Goal: Task Accomplishment & Management: Use online tool/utility

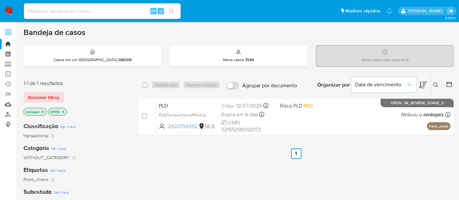
click at [8, 7] on img at bounding box center [8, 11] width 11 height 11
click at [94, 8] on input at bounding box center [102, 11] width 157 height 8
paste input "dWrWyBtW8IGTx8100pzPZL8x"
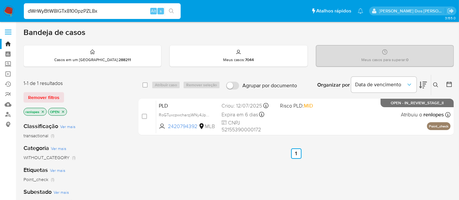
type input "dWrWyBtW8IGTx8100pzPZL8x"
click at [113, 11] on input "dWrWyBtW8IGTx8100pzPZL8x" at bounding box center [102, 11] width 157 height 8
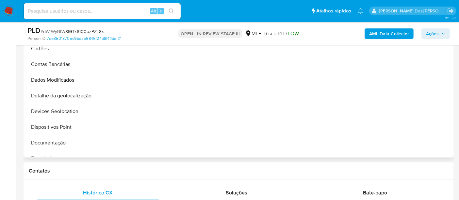
scroll to position [217, 0]
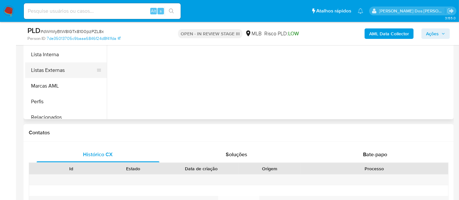
select select "10"
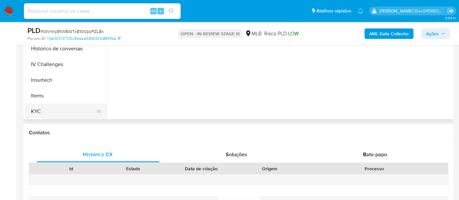
click at [36, 110] on button "KYC" at bounding box center [63, 111] width 76 height 16
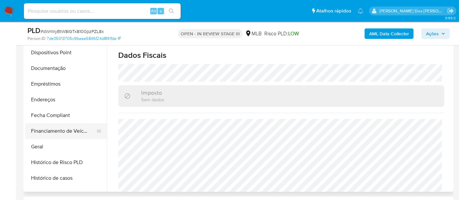
scroll to position [72, 0]
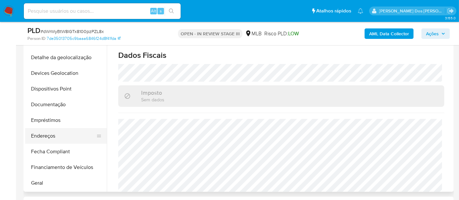
click at [45, 132] on button "Endereços" at bounding box center [63, 136] width 76 height 16
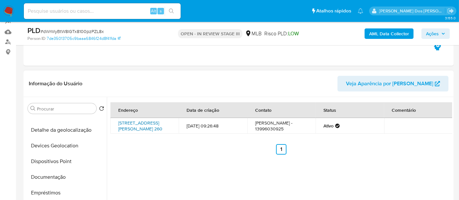
click at [144, 127] on link "Rua Pedro Alexandrino 260, Itanhaém, São Paulo, 11747050, Brasil 260" at bounding box center [140, 125] width 44 height 12
click at [94, 11] on input at bounding box center [102, 11] width 157 height 8
paste input "MQHTVWs0c7wotDrO3FK4TpvX"
type input "MQHTVWs0c7wotDrO3FK4TpvX"
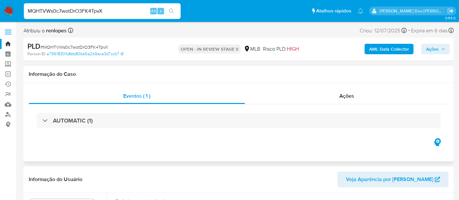
select select "10"
click at [356, 97] on div "Ações" at bounding box center [347, 96] width 204 height 16
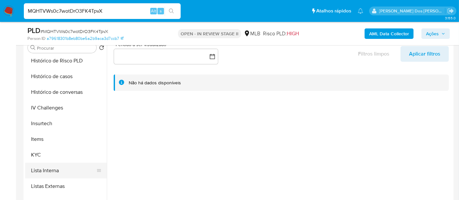
scroll to position [254, 0]
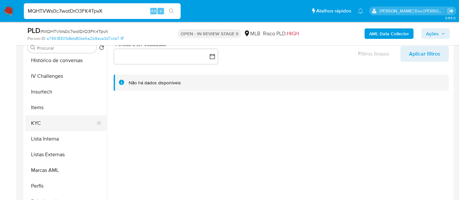
click at [34, 121] on button "KYC" at bounding box center [63, 123] width 76 height 16
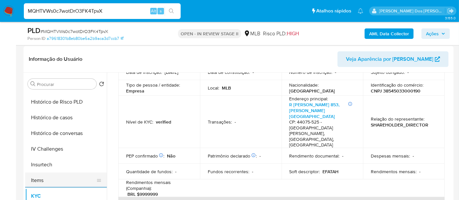
scroll to position [181, 0]
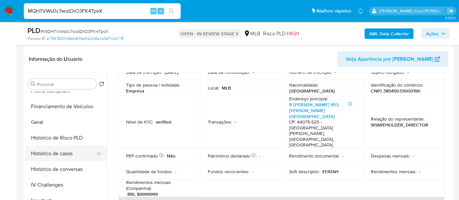
click at [68, 156] on button "Histórico de casos" at bounding box center [63, 154] width 76 height 16
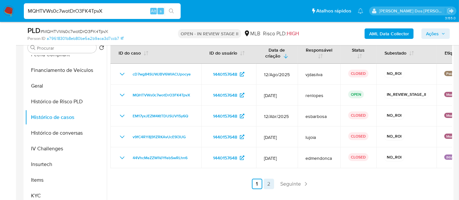
click at [263, 183] on link "2" at bounding box center [268, 184] width 10 height 10
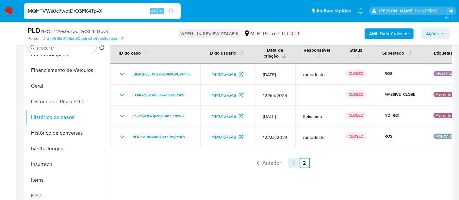
click at [290, 162] on link "1" at bounding box center [293, 163] width 10 height 10
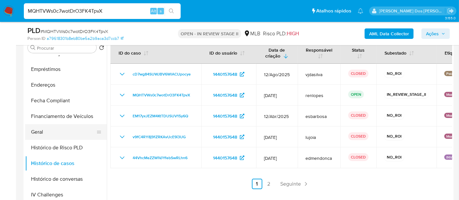
scroll to position [109, 0]
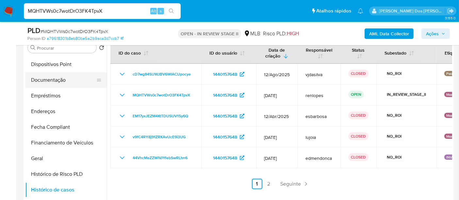
click at [50, 83] on button "Documentação" at bounding box center [63, 80] width 76 height 16
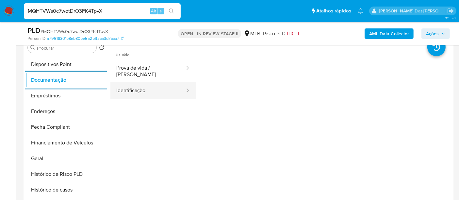
click at [141, 87] on button "Identificação" at bounding box center [147, 90] width 75 height 17
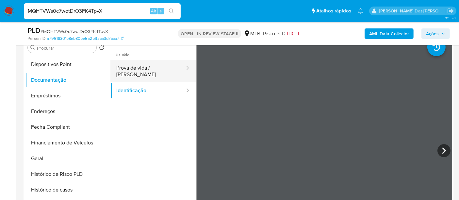
click at [161, 71] on button "Prova de vida / Selfie" at bounding box center [147, 71] width 75 height 22
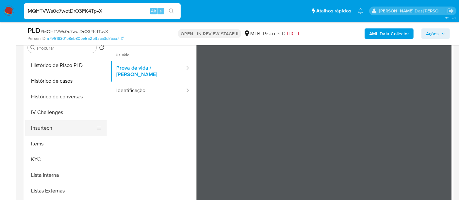
scroll to position [291, 0]
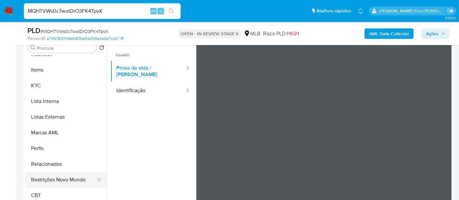
click at [68, 179] on button "Restrições Novo Mundo" at bounding box center [63, 180] width 76 height 16
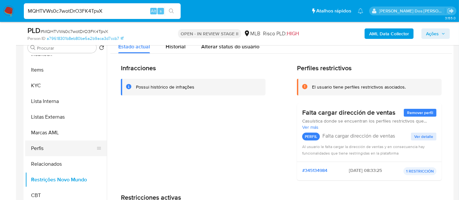
scroll to position [182, 0]
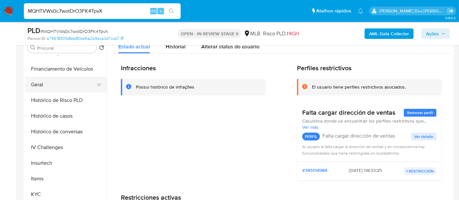
click at [43, 84] on button "Geral" at bounding box center [63, 85] width 76 height 16
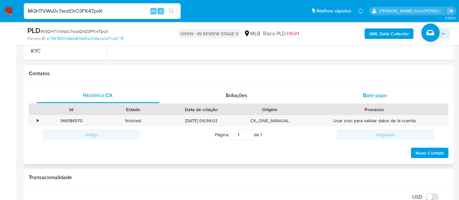
scroll to position [326, 0]
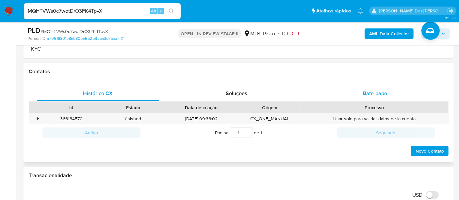
click at [370, 91] on span "Bate-papo" at bounding box center [375, 93] width 24 height 8
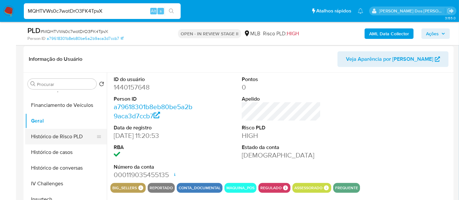
scroll to position [110, 0]
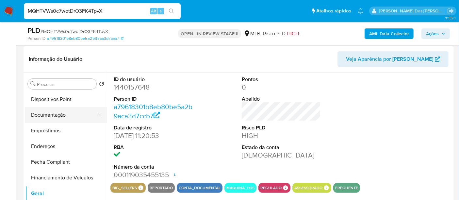
click at [59, 114] on button "Documentação" at bounding box center [63, 115] width 76 height 16
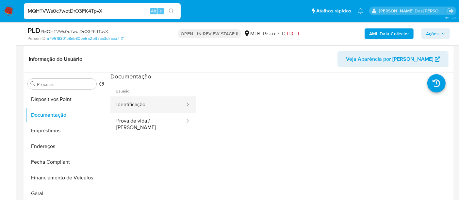
click at [131, 106] on button "Identificação" at bounding box center [147, 104] width 75 height 17
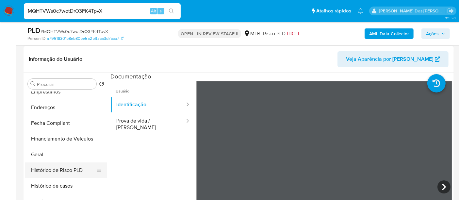
scroll to position [182, 0]
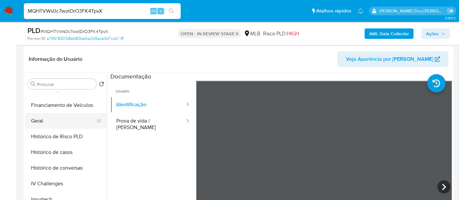
click at [40, 122] on button "Geral" at bounding box center [63, 121] width 76 height 16
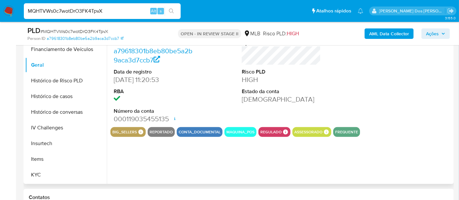
scroll to position [217, 0]
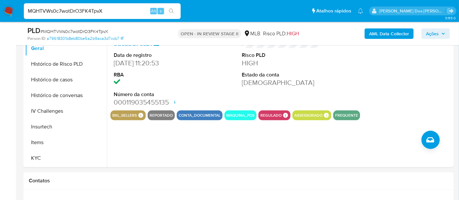
click at [72, 11] on input "MQHTVWs0c7wotDrO3FK4TpvX" at bounding box center [102, 11] width 157 height 8
paste input "j5b67jnY45VK0tqw4yG33xHG"
type input "j5b67jnY45VK0tqw4yG33xHG"
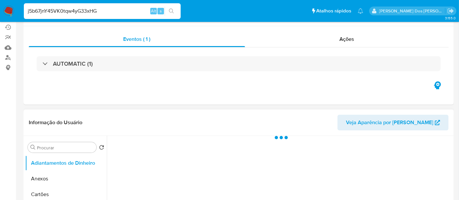
scroll to position [109, 0]
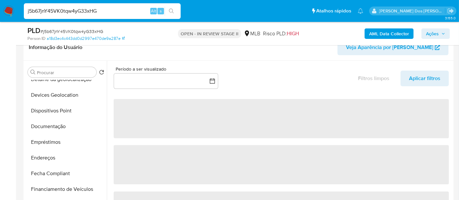
select select "10"
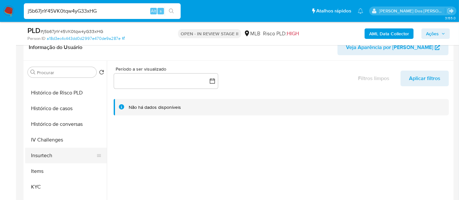
scroll to position [217, 0]
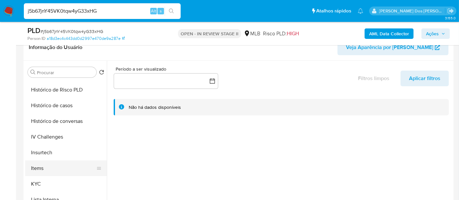
drag, startPoint x: 38, startPoint y: 182, endPoint x: 88, endPoint y: 161, distance: 54.4
click at [38, 182] on button "KYC" at bounding box center [66, 184] width 82 height 16
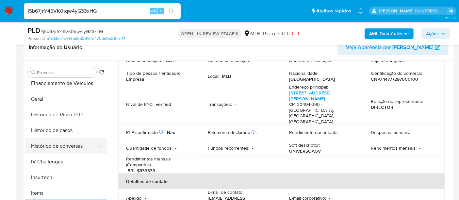
scroll to position [181, 0]
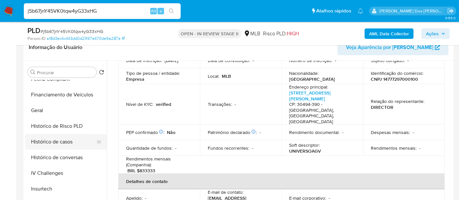
click at [68, 142] on button "Histórico de casos" at bounding box center [63, 142] width 76 height 16
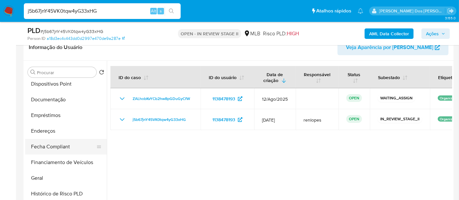
scroll to position [109, 0]
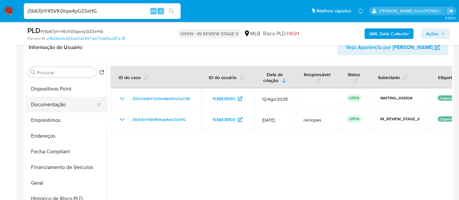
click at [62, 108] on button "Documentação" at bounding box center [63, 105] width 76 height 16
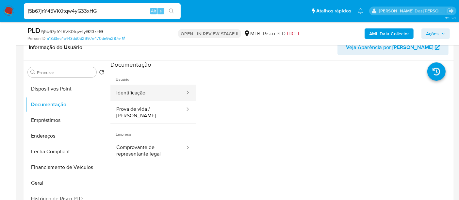
click at [142, 93] on button "Identificação" at bounding box center [147, 93] width 75 height 17
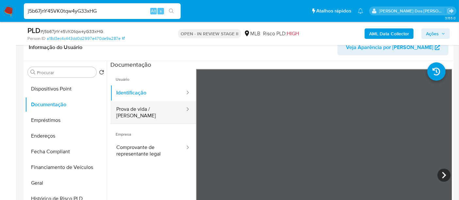
click at [141, 109] on button "Prova de vida / Selfie" at bounding box center [147, 112] width 75 height 22
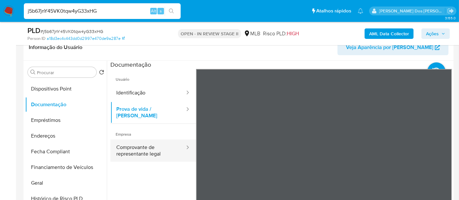
click at [141, 145] on button "Comprovante de representante legal" at bounding box center [147, 150] width 75 height 22
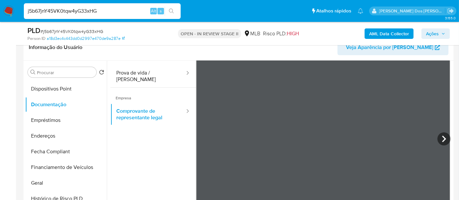
scroll to position [145, 0]
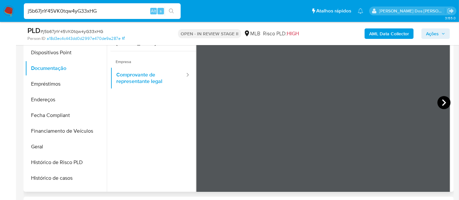
click at [444, 102] on icon at bounding box center [443, 102] width 13 height 13
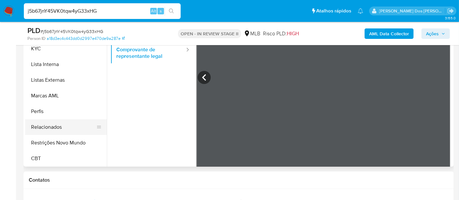
scroll to position [181, 0]
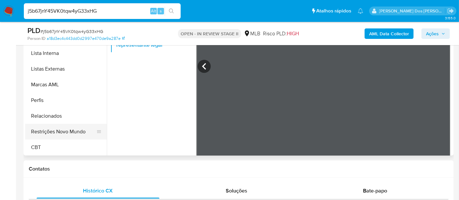
click at [68, 133] on button "Restrições Novo Mundo" at bounding box center [63, 132] width 76 height 16
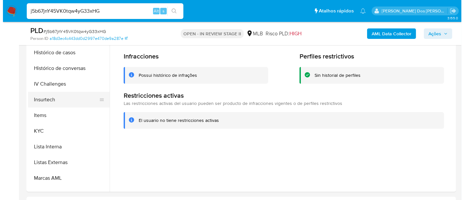
scroll to position [182, 0]
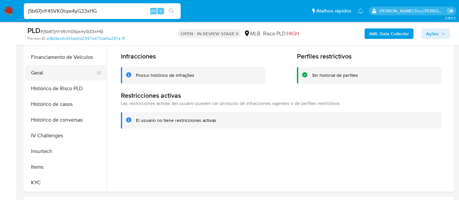
click at [37, 73] on button "Geral" at bounding box center [63, 73] width 76 height 16
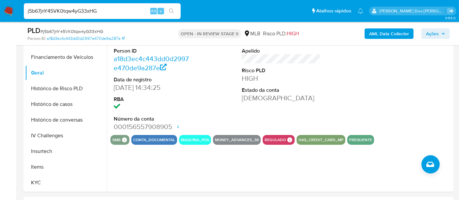
click at [371, 33] on b "AML Data Collector" at bounding box center [389, 33] width 40 height 10
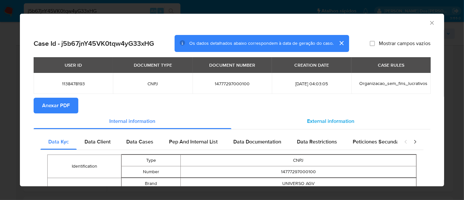
click at [307, 118] on span "External information" at bounding box center [330, 121] width 47 height 8
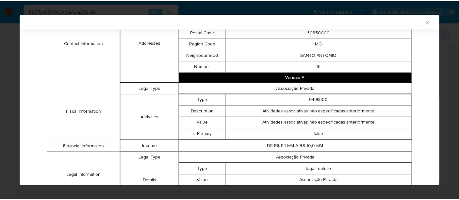
scroll to position [243, 0]
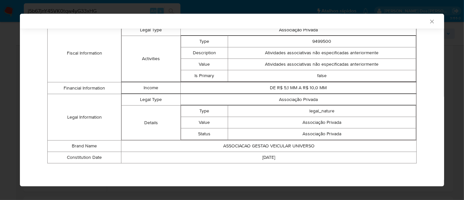
drag, startPoint x: 427, startPoint y: 23, endPoint x: 307, endPoint y: 45, distance: 122.5
click at [429, 23] on icon "Fechar a janela" at bounding box center [432, 21] width 7 height 7
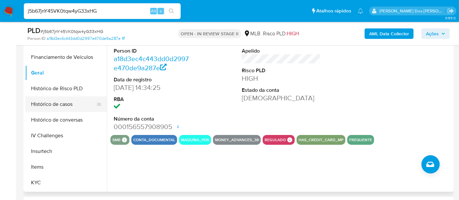
click at [60, 104] on button "Histórico de casos" at bounding box center [63, 104] width 76 height 16
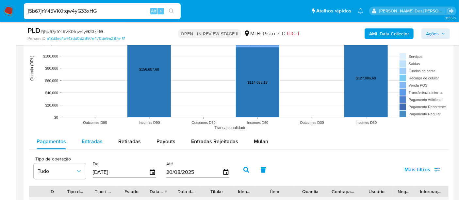
scroll to position [616, 0]
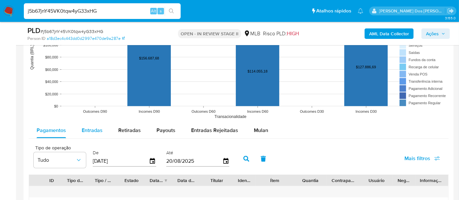
click at [100, 131] on span "Entradas" at bounding box center [92, 130] width 21 height 8
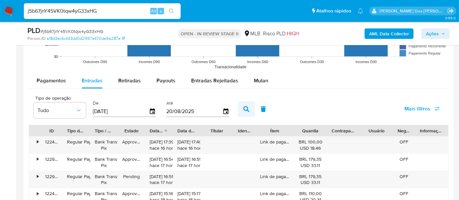
scroll to position [689, 0]
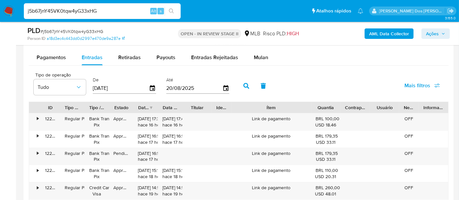
drag, startPoint x: 300, startPoint y: 109, endPoint x: 338, endPoint y: 109, distance: 37.9
click at [338, 109] on div "ID Tipo de operação Tipo / Método Estado Data de criação Data de aprovação Titu…" at bounding box center [238, 107] width 419 height 11
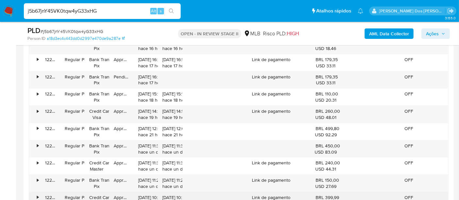
scroll to position [834, 0]
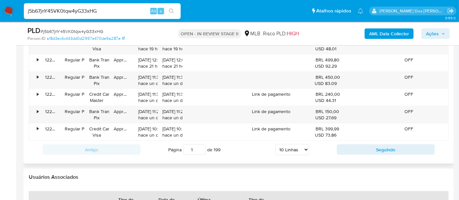
click at [303, 146] on select "5 Linhas 10 Linhas 20 Linhas 25 Linhas 50 Linhas 100 Linhas" at bounding box center [292, 149] width 34 height 11
select select "100"
click at [275, 144] on select "5 Linhas 10 Linhas 20 Linhas 25 Linhas 50 Linhas 100 Linhas" at bounding box center [292, 149] width 34 height 11
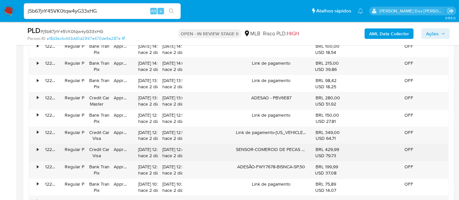
scroll to position [1052, 0]
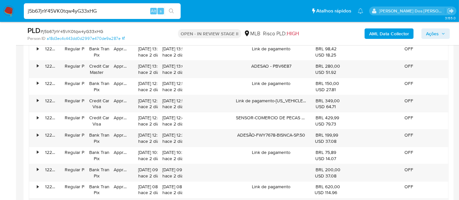
click at [101, 11] on input "j5b67jnY45VK0tqw4yG33xHG" at bounding box center [102, 11] width 157 height 8
paste input "BBU9jKfYhgIJLlLN3oktEtLA"
type input "BBU9jKfYhgIJLlLN3oktEtLA"
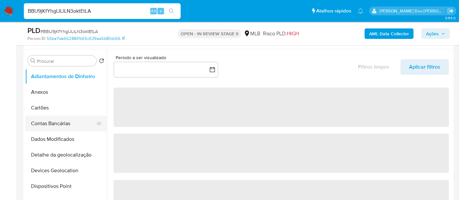
scroll to position [145, 0]
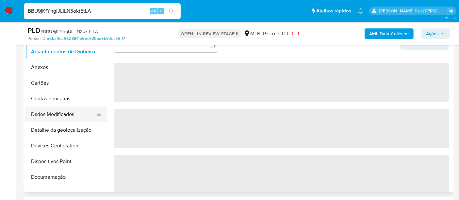
select select "10"
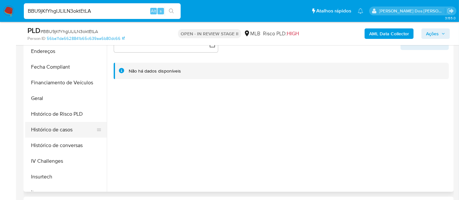
scroll to position [181, 0]
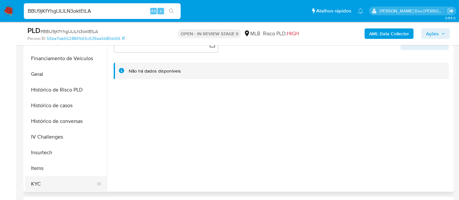
click at [34, 183] on button "KYC" at bounding box center [63, 184] width 76 height 16
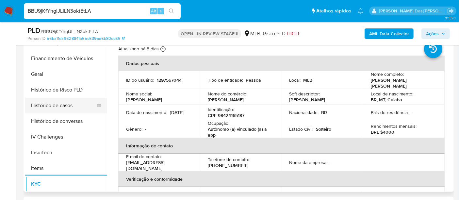
click at [50, 107] on button "Histórico de casos" at bounding box center [63, 106] width 76 height 16
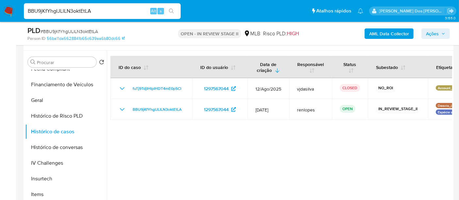
scroll to position [109, 0]
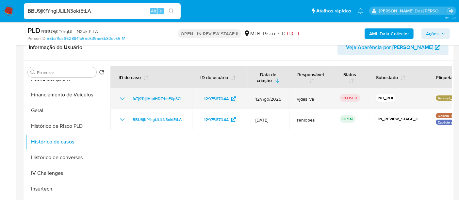
click at [122, 100] on icon "Mostrar/Ocultar" at bounding box center [122, 99] width 8 height 8
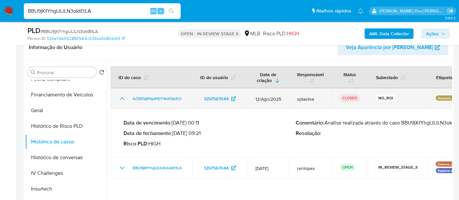
click at [122, 100] on icon "Mostrar/Ocultar" at bounding box center [122, 99] width 8 height 8
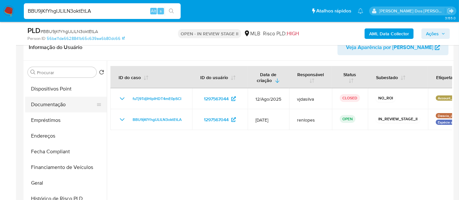
click at [47, 106] on button "Documentação" at bounding box center [63, 105] width 76 height 16
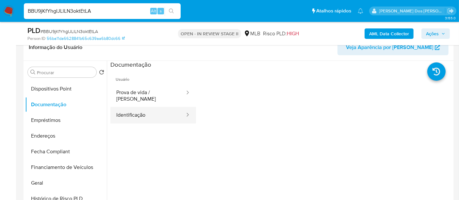
click at [122, 107] on button "Identificação" at bounding box center [147, 115] width 75 height 17
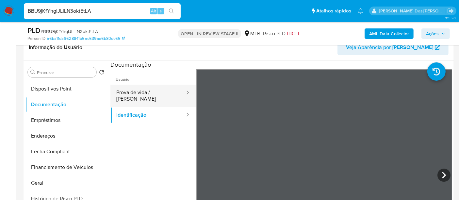
click at [149, 90] on button "Prova de vida / Selfie" at bounding box center [147, 96] width 75 height 22
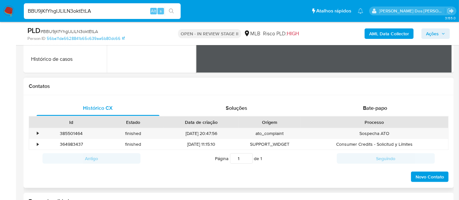
scroll to position [290, 0]
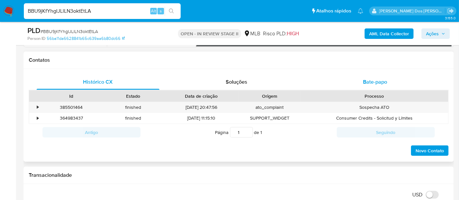
click at [368, 81] on span "Bate-papo" at bounding box center [375, 82] width 24 height 8
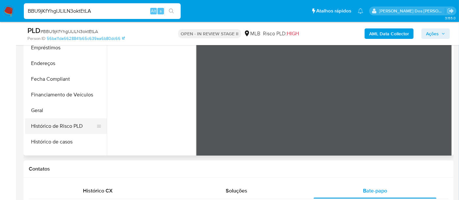
scroll to position [19, 0]
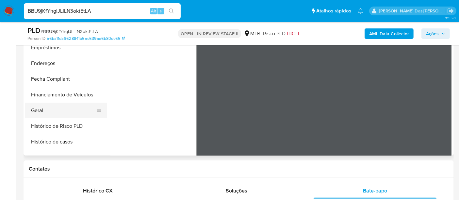
click at [39, 110] on button "Geral" at bounding box center [63, 110] width 76 height 16
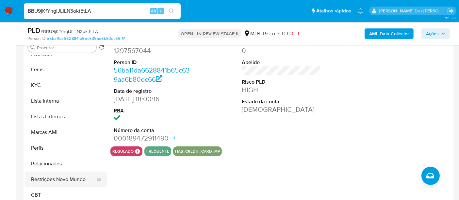
scroll to position [145, 0]
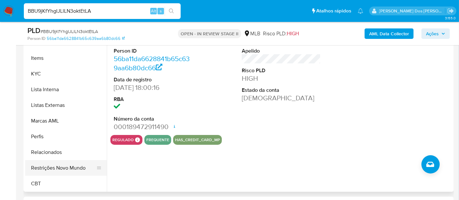
click at [69, 165] on button "Restrições Novo Mundo" at bounding box center [63, 168] width 76 height 16
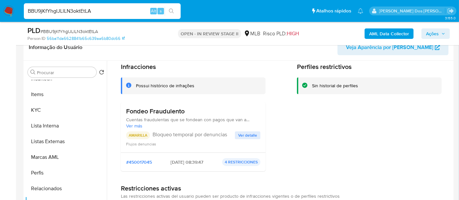
scroll to position [36, 0]
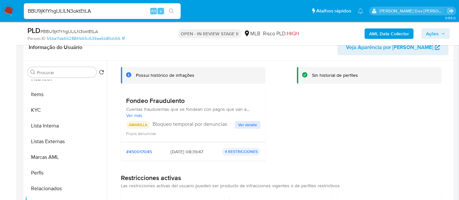
click at [238, 124] on span "Ver detalle" at bounding box center [247, 124] width 19 height 7
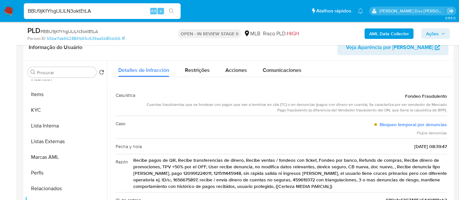
scroll to position [0, 0]
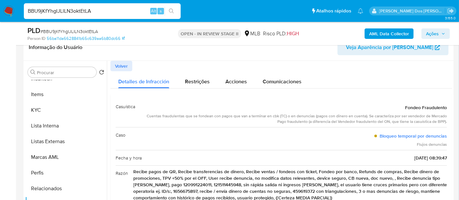
click at [124, 66] on span "Volver" at bounding box center [121, 65] width 13 height 9
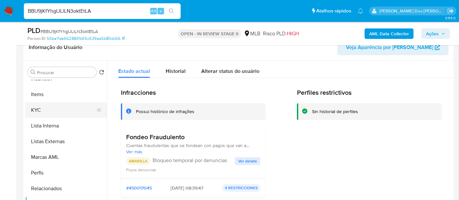
click at [43, 112] on button "KYC" at bounding box center [63, 110] width 76 height 16
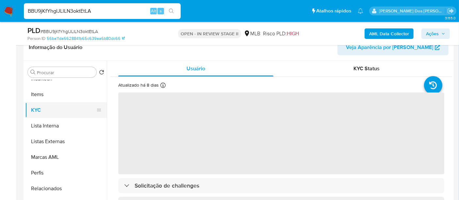
click at [36, 109] on button "KYC" at bounding box center [63, 110] width 76 height 16
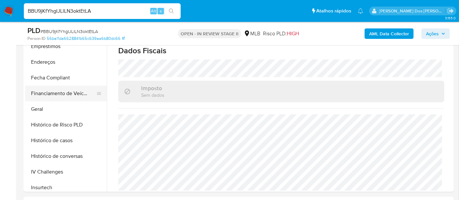
scroll to position [110, 0]
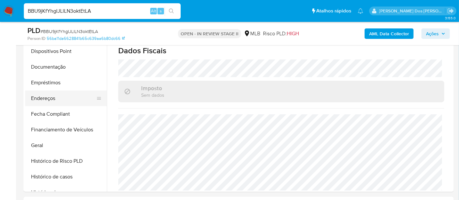
click at [47, 98] on button "Endereços" at bounding box center [63, 98] width 76 height 16
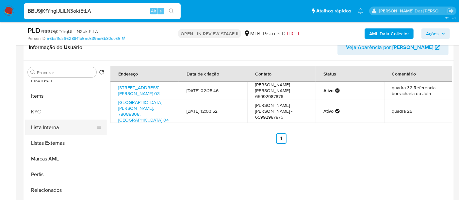
scroll to position [291, 0]
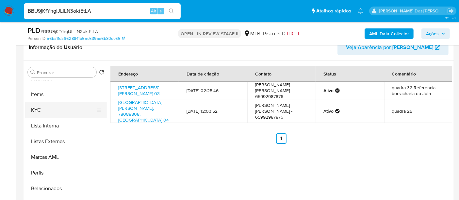
click at [36, 109] on button "KYC" at bounding box center [63, 110] width 76 height 16
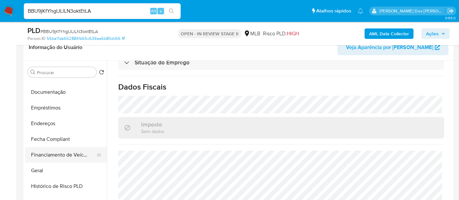
scroll to position [110, 0]
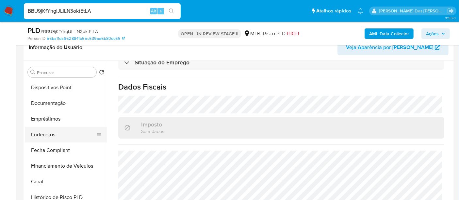
click at [44, 135] on button "Endereços" at bounding box center [63, 135] width 76 height 16
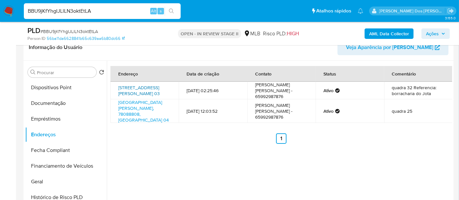
click at [154, 87] on link "Rua G 03, Cuiabá, Mato Grosso, 78088835, Brasil 03" at bounding box center [138, 90] width 41 height 12
click at [146, 105] on link "Rua F 04, Cuiabá, Mato Grosso, 78088808, Brasil 04" at bounding box center [143, 111] width 51 height 24
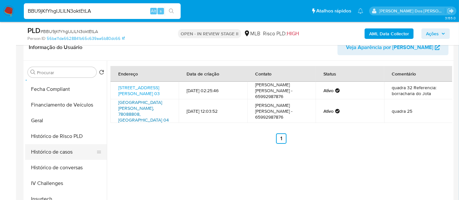
scroll to position [182, 0]
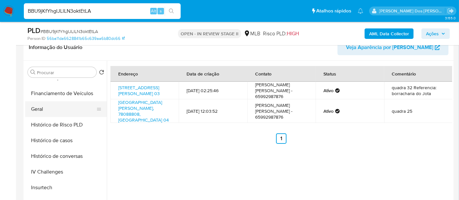
click at [41, 107] on button "Geral" at bounding box center [63, 109] width 76 height 16
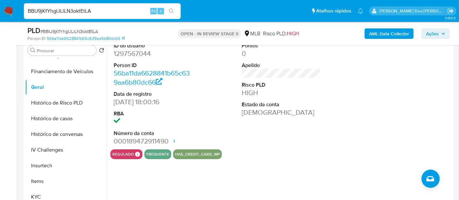
scroll to position [145, 0]
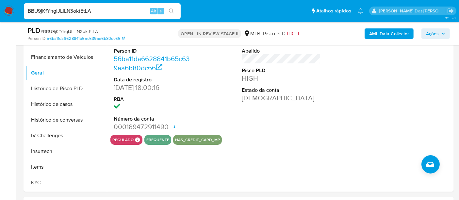
click at [92, 14] on input "BBU9jKfYhgIJLlLN3oktEtLA" at bounding box center [102, 11] width 157 height 8
click at [91, 13] on input "BBU9jKfYhgIJLlLN3oktEtLA" at bounding box center [102, 11] width 157 height 8
paste input "rt2plm2qmD493smlck5alFnw"
type input "rt2plm2qmD493smlck5alFnw"
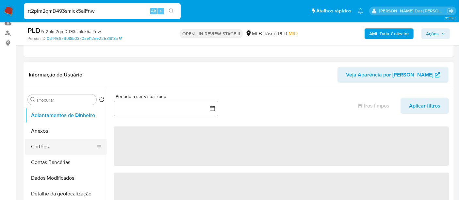
scroll to position [109, 0]
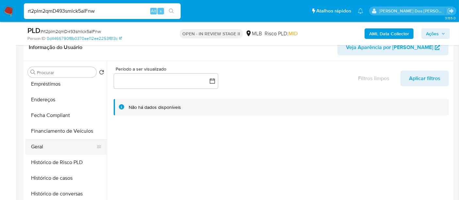
select select "10"
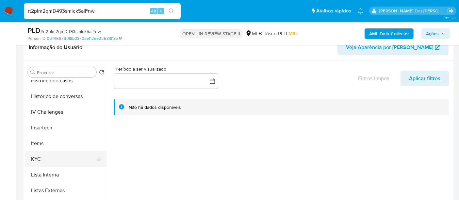
scroll to position [254, 0]
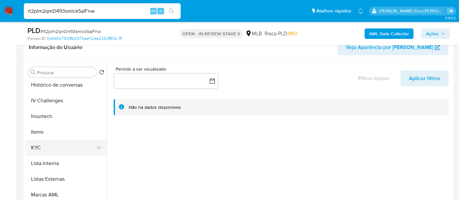
click at [38, 145] on button "KYC" at bounding box center [63, 148] width 76 height 16
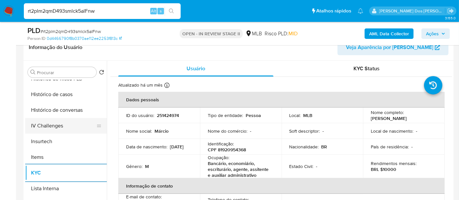
scroll to position [217, 0]
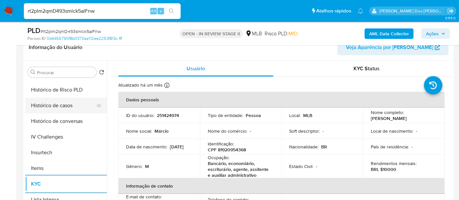
click at [55, 109] on button "Histórico de casos" at bounding box center [63, 106] width 76 height 16
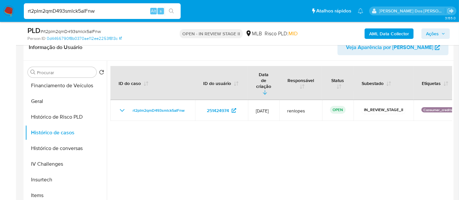
scroll to position [109, 0]
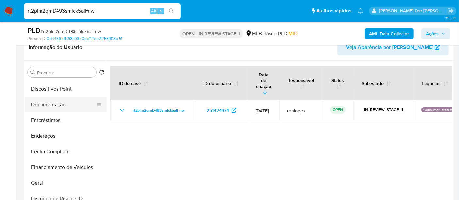
click at [58, 106] on button "Documentação" at bounding box center [63, 105] width 76 height 16
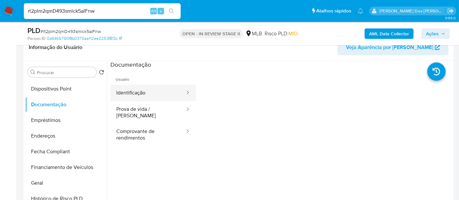
click at [136, 93] on button "Identificação" at bounding box center [147, 93] width 75 height 17
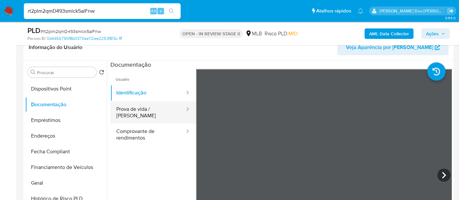
click at [143, 109] on button "Prova de vida / Selfie" at bounding box center [147, 112] width 75 height 22
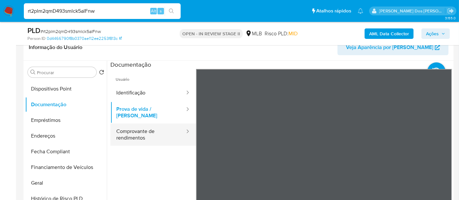
click at [146, 129] on button "Comprovante de rendimentos" at bounding box center [147, 134] width 75 height 22
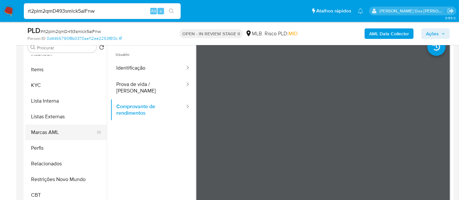
scroll to position [145, 0]
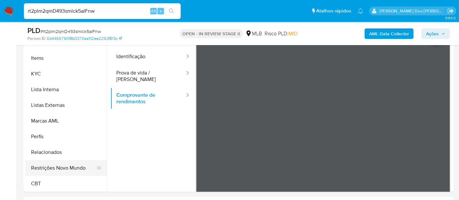
click at [71, 165] on button "Restrições Novo Mundo" at bounding box center [63, 168] width 76 height 16
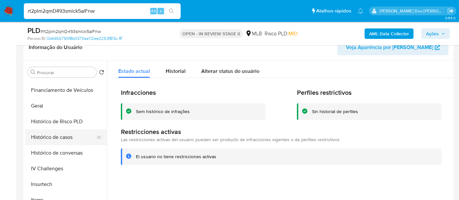
scroll to position [182, 0]
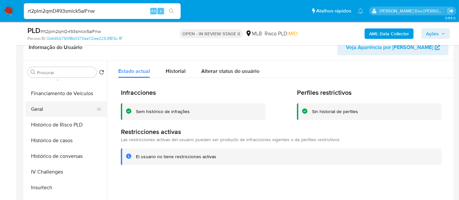
click at [40, 105] on button "Geral" at bounding box center [63, 109] width 76 height 16
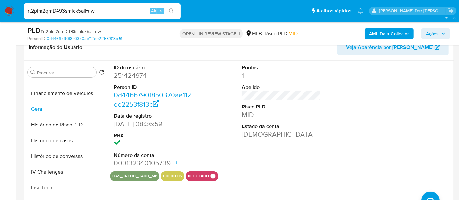
click at [116, 12] on input "rt2plm2qmD493smlck5alFnw" at bounding box center [102, 11] width 157 height 8
paste input "F60cVoxpb7T0OuT9WusRttUZ"
type input "F60cVoxpb7T0OuT9WusRttUZ"
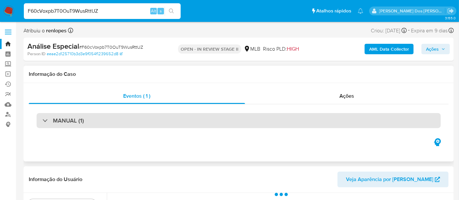
click at [156, 117] on div "MANUAL (1)" at bounding box center [239, 120] width 404 height 15
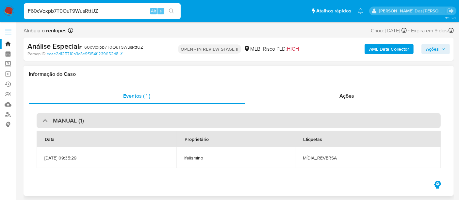
select select "10"
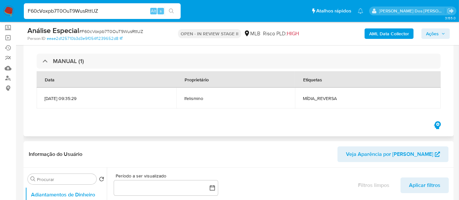
click at [165, 75] on th "Data" at bounding box center [107, 79] width 140 height 16
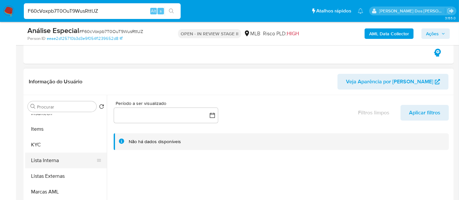
scroll to position [291, 0]
click at [35, 145] on button "KYC" at bounding box center [63, 144] width 76 height 16
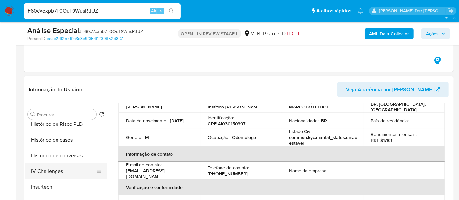
scroll to position [219, 0]
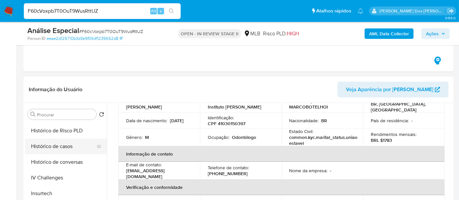
click at [60, 148] on button "Histórico de casos" at bounding box center [63, 146] width 76 height 16
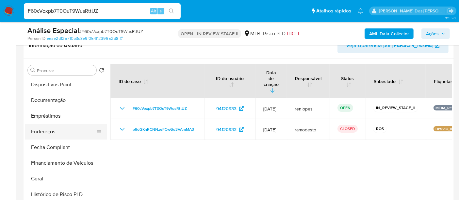
scroll to position [110, 0]
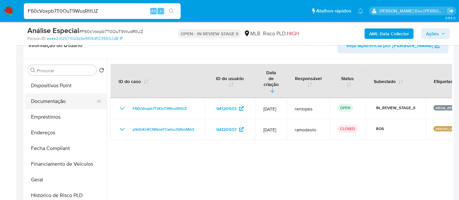
click at [55, 95] on button "Documentação" at bounding box center [63, 101] width 76 height 16
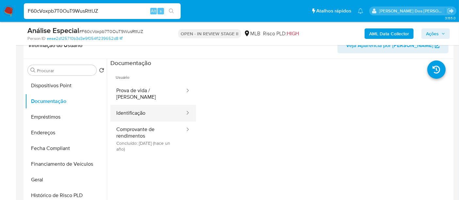
drag, startPoint x: 138, startPoint y: 111, endPoint x: 170, endPoint y: 111, distance: 31.7
click at [138, 111] on button "Identificação" at bounding box center [147, 113] width 75 height 17
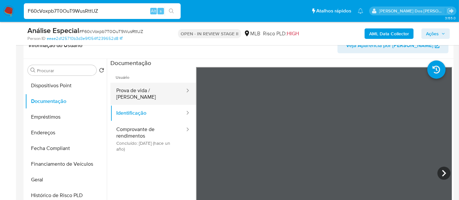
click at [158, 92] on button "Prova de vida / Selfie" at bounding box center [147, 94] width 75 height 22
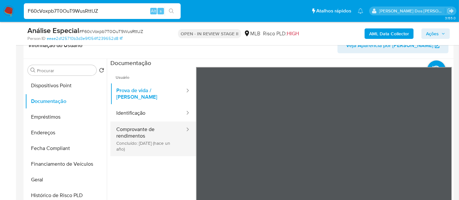
click at [132, 134] on button "Comprovante de rendimentos Concluído: 30/03/2024 (hace un año)" at bounding box center [147, 138] width 75 height 35
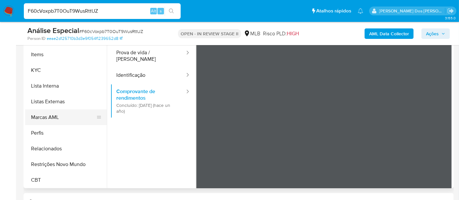
scroll to position [217, 0]
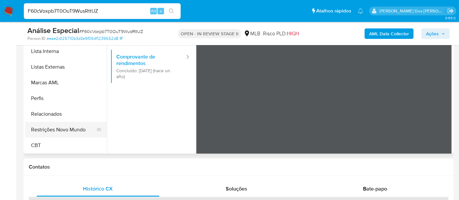
click at [74, 130] on button "Restrições Novo Mundo" at bounding box center [63, 130] width 76 height 16
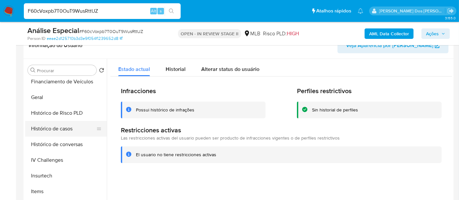
scroll to position [182, 0]
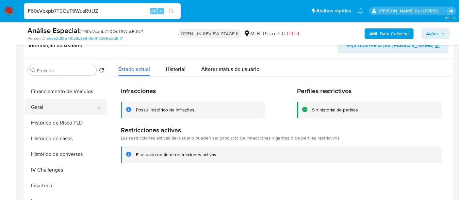
click at [37, 107] on button "Geral" at bounding box center [63, 107] width 76 height 16
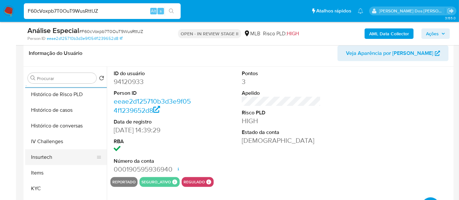
scroll to position [291, 0]
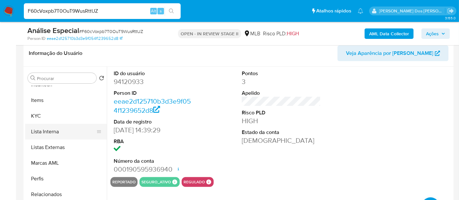
click at [50, 134] on button "Lista Interna" at bounding box center [63, 132] width 76 height 16
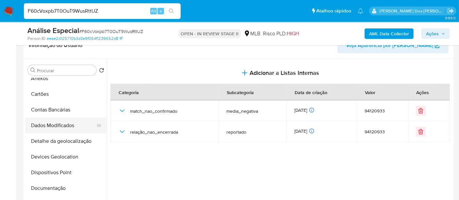
scroll to position [1, 0]
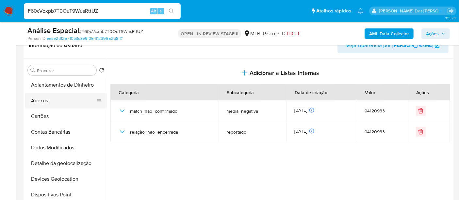
click at [44, 102] on button "Anexos" at bounding box center [63, 101] width 76 height 16
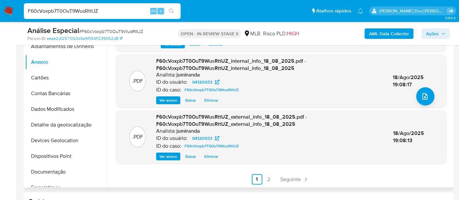
scroll to position [217, 0]
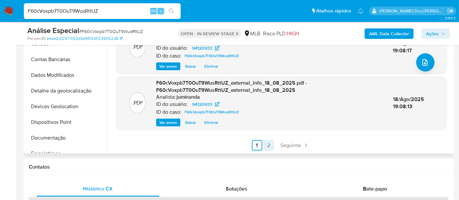
click at [269, 145] on link "2" at bounding box center [268, 145] width 10 height 10
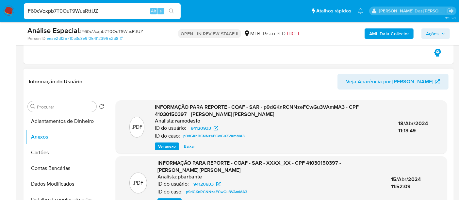
scroll to position [27, 0]
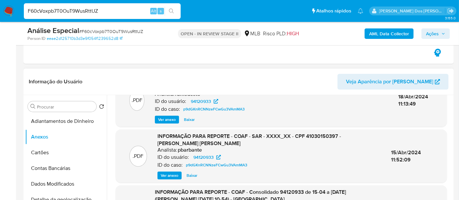
click at [170, 116] on span "Ver anexo" at bounding box center [167, 119] width 18 height 7
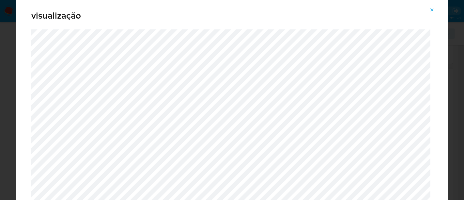
click at [430, 10] on icon "Attachment preview" at bounding box center [432, 9] width 5 height 5
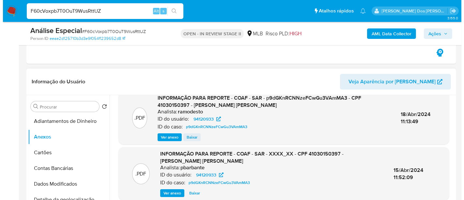
scroll to position [0, 0]
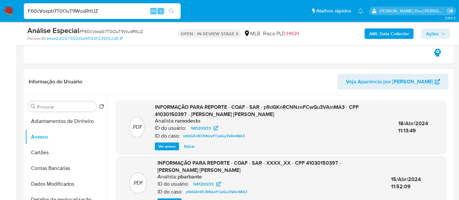
click at [169, 145] on span "Ver anexo" at bounding box center [167, 146] width 18 height 7
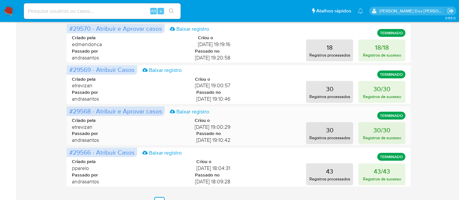
scroll to position [361, 0]
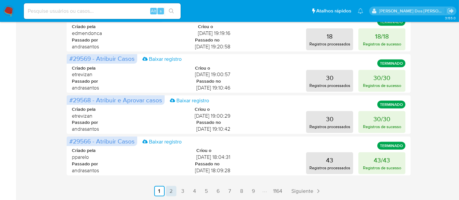
click at [172, 191] on link "2" at bounding box center [171, 191] width 10 height 10
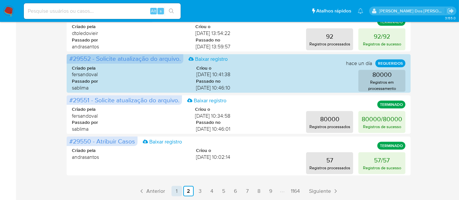
click at [176, 191] on link "1" at bounding box center [176, 191] width 10 height 10
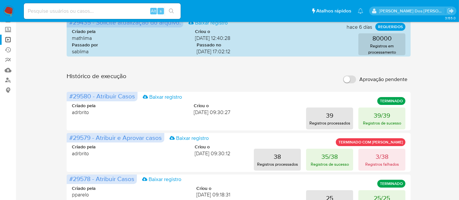
scroll to position [0, 0]
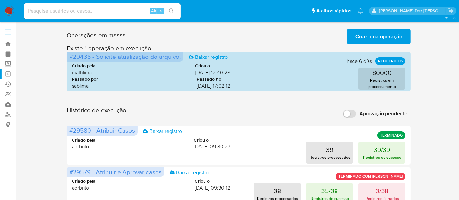
click at [5, 10] on img at bounding box center [8, 11] width 11 height 11
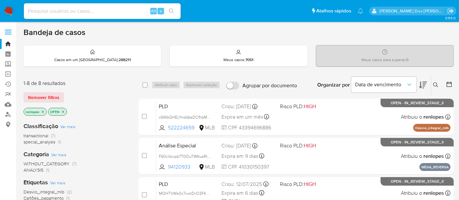
click at [84, 12] on input at bounding box center [102, 11] width 157 height 8
paste input "1471206151"
type input "1471206151"
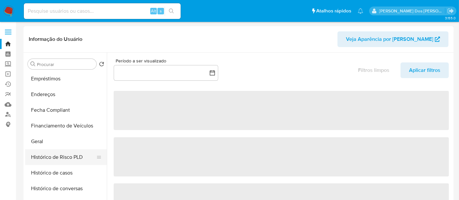
scroll to position [145, 0]
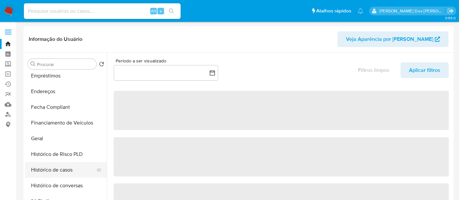
select select "10"
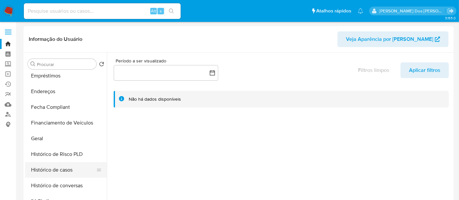
click at [54, 168] on button "Histórico de casos" at bounding box center [63, 170] width 76 height 16
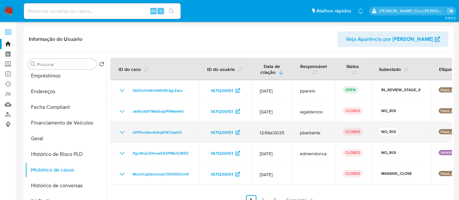
scroll to position [36, 0]
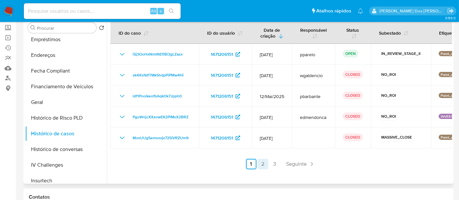
click at [260, 163] on link "2" at bounding box center [263, 164] width 10 height 10
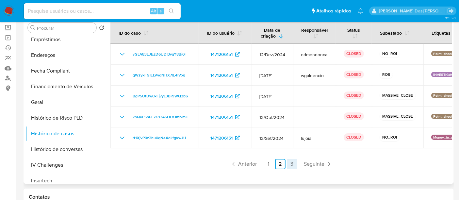
click at [292, 164] on link "3" at bounding box center [292, 164] width 10 height 10
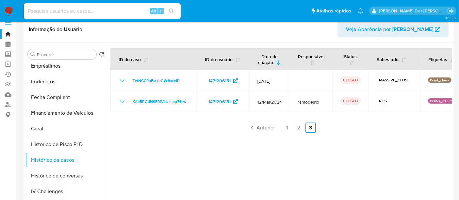
scroll to position [0, 0]
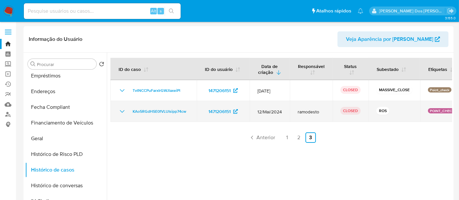
click at [122, 111] on icon "Mostrar/Ocultar" at bounding box center [122, 111] width 8 height 8
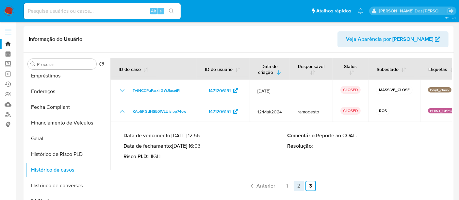
click at [295, 185] on link "2" at bounding box center [298, 186] width 10 height 10
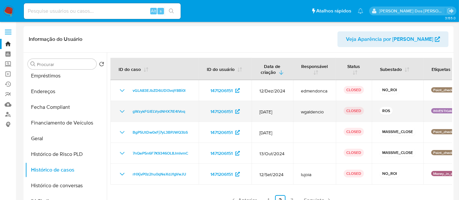
click at [124, 109] on icon "Mostrar/Ocultar" at bounding box center [122, 111] width 8 height 8
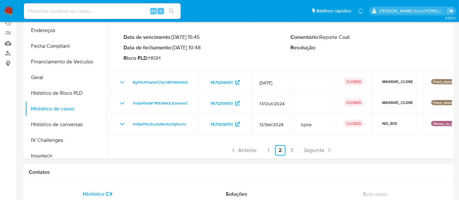
scroll to position [72, 0]
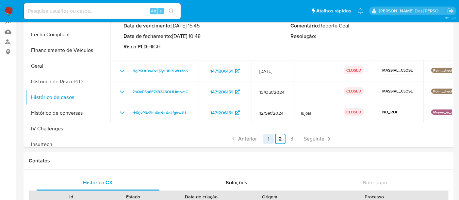
click at [265, 136] on link "1" at bounding box center [268, 139] width 10 height 10
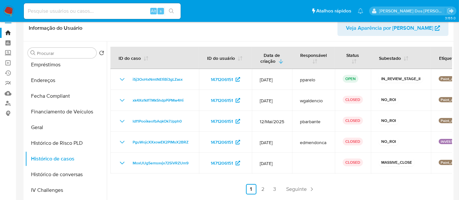
scroll to position [0, 0]
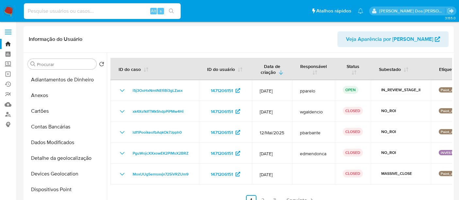
select select "10"
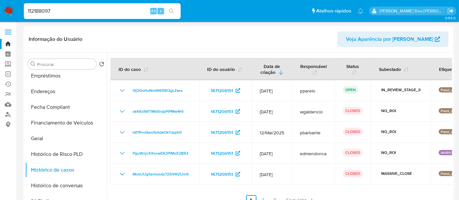
type input "112188097"
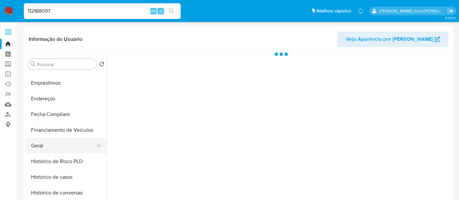
scroll to position [145, 0]
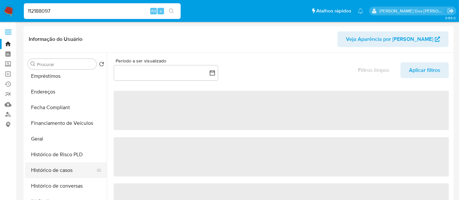
click at [62, 168] on button "Histórico de casos" at bounding box center [63, 170] width 76 height 16
select select "10"
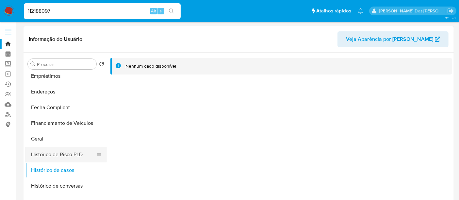
click at [71, 155] on button "Histórico de Risco PLD" at bounding box center [63, 155] width 76 height 16
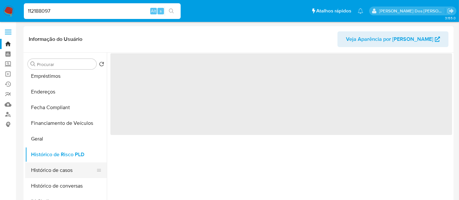
click at [67, 172] on button "Histórico de casos" at bounding box center [63, 170] width 76 height 16
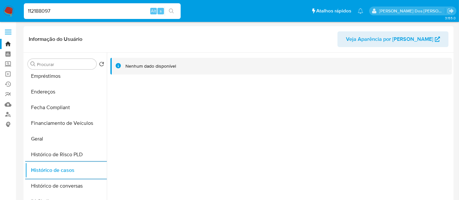
click at [97, 9] on input "112188097" at bounding box center [102, 11] width 157 height 8
paste input "459619372"
type input "459619372"
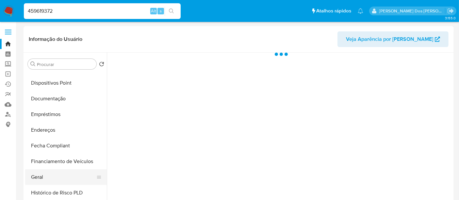
scroll to position [145, 0]
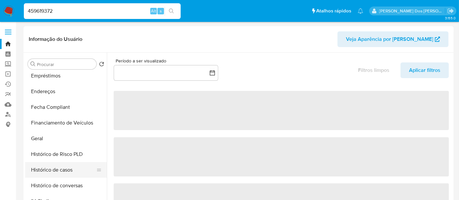
select select "10"
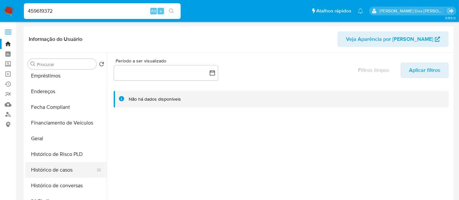
click at [56, 167] on button "Histórico de casos" at bounding box center [63, 170] width 76 height 16
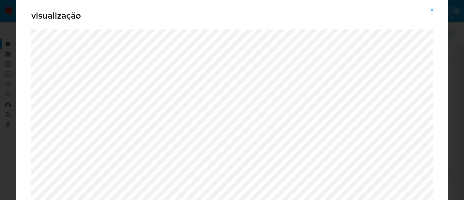
select select "10"
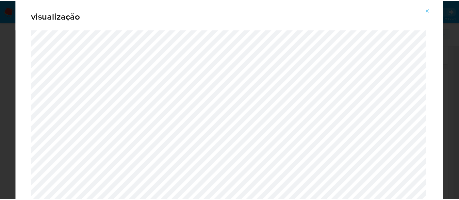
scroll to position [1, 0]
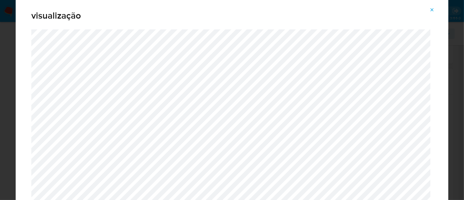
click at [432, 10] on icon "Attachment preview" at bounding box center [432, 9] width 5 height 5
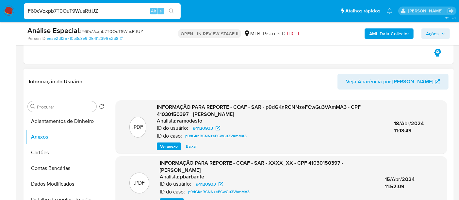
click at [62, 11] on input "F60cVoxpb7T0OuT9WusRttUZ" at bounding box center [102, 11] width 157 height 8
paste input "j5b67jnY45VK0tqw4yG33xHG"
type input "j5b67jnY45VK0tqw4yG33xHG"
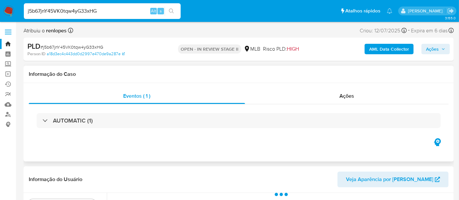
select select "10"
click at [445, 49] on button "Ações" at bounding box center [435, 49] width 28 height 10
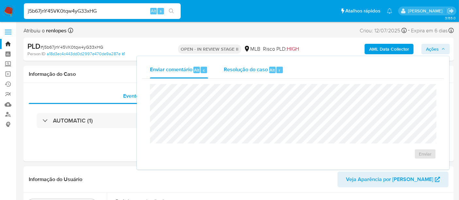
click at [252, 68] on span "Resolução do caso" at bounding box center [246, 70] width 44 height 8
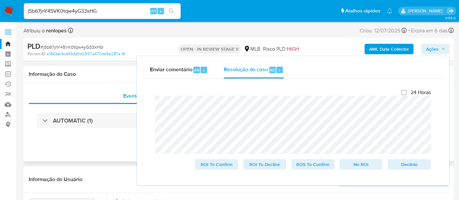
click at [97, 132] on div "AUTOMATIC (1)" at bounding box center [238, 120] width 419 height 33
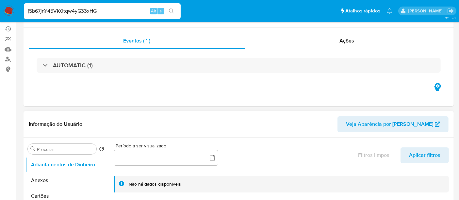
scroll to position [109, 0]
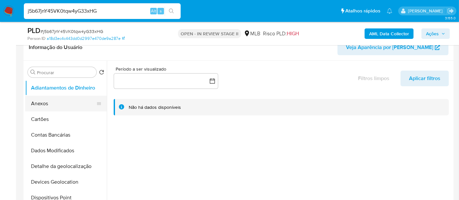
click at [37, 103] on button "Anexos" at bounding box center [63, 104] width 76 height 16
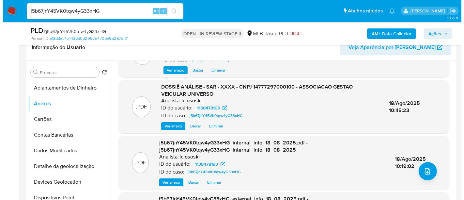
scroll to position [58, 0]
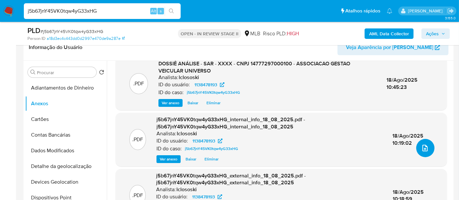
click at [422, 152] on button "upload-file" at bounding box center [425, 148] width 18 height 18
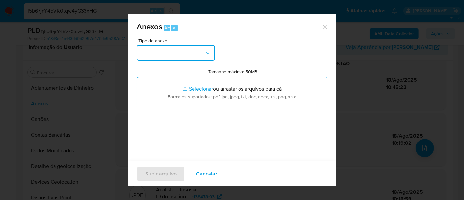
click at [193, 54] on button "button" at bounding box center [176, 53] width 78 height 16
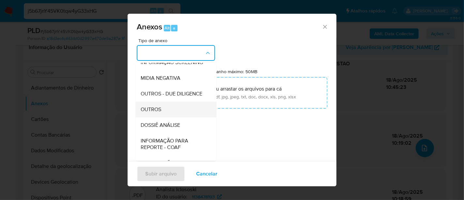
scroll to position [72, 0]
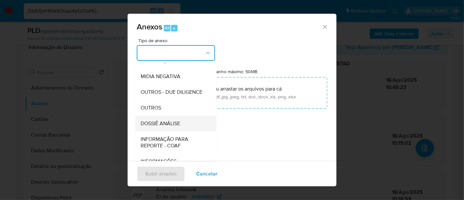
click at [153, 127] on span "DOSSIÊ ANÁLISE" at bounding box center [160, 123] width 39 height 7
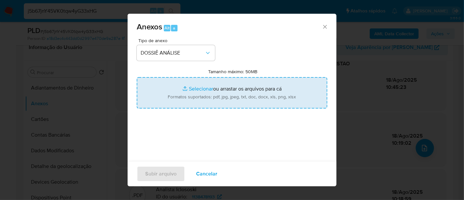
click at [203, 89] on input "Tamanho máximo: 50MB Selecionar arquivos" at bounding box center [232, 92] width 191 height 31
type input "C:\fakepath\CNPJ 14777297000100 - ASSOCIACAO GESTAO VEICULAR UNIVERSO.pdf"
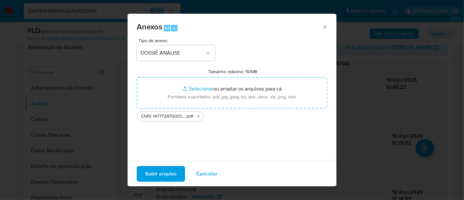
click at [173, 173] on span "Subir arquivo" at bounding box center [160, 173] width 31 height 14
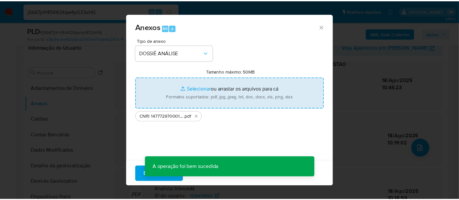
scroll to position [50, 0]
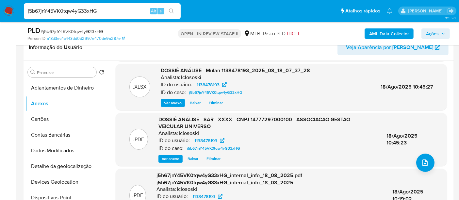
click at [432, 34] on span "Ações" at bounding box center [432, 33] width 13 height 10
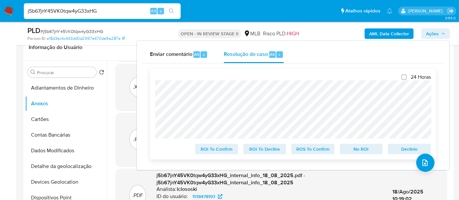
click at [369, 149] on span "No ROI" at bounding box center [361, 148] width 34 height 9
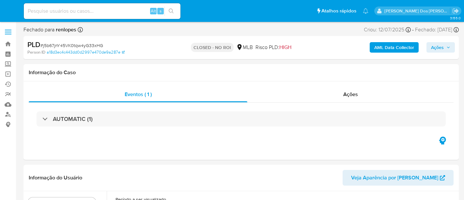
select select "10"
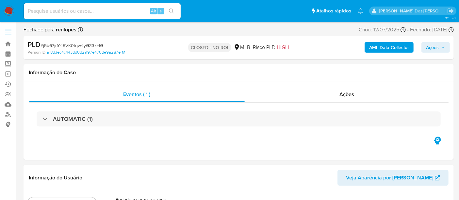
click at [9, 9] on img at bounding box center [8, 11] width 11 height 11
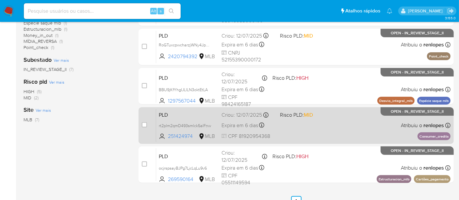
scroll to position [197, 0]
